Goal: Book appointment/travel/reservation

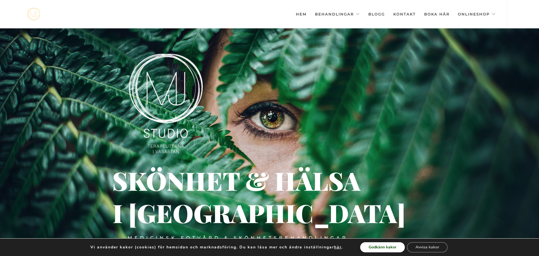
click at [388, 246] on button "Godkänn kakor" at bounding box center [382, 247] width 45 height 10
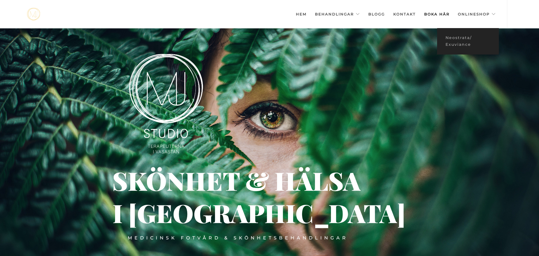
click at [438, 15] on link "Boka här" at bounding box center [436, 14] width 25 height 28
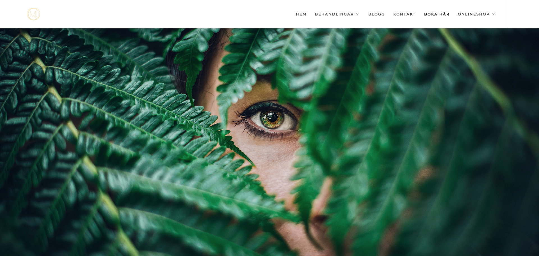
click at [432, 15] on link "Boka här" at bounding box center [436, 14] width 25 height 28
